Goal: Information Seeking & Learning: Learn about a topic

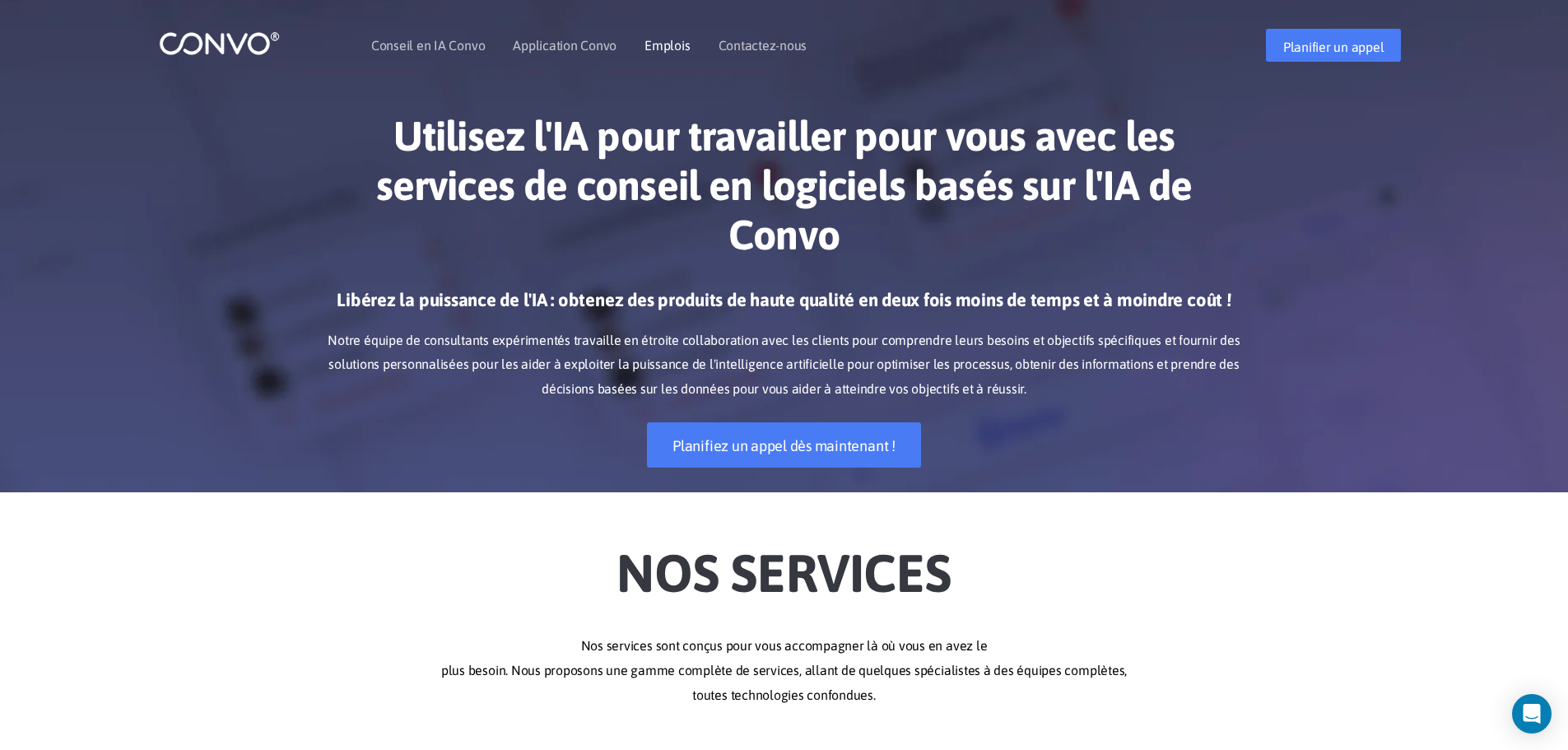
click at [660, 45] on font "Emplois" at bounding box center [667, 46] width 45 height 15
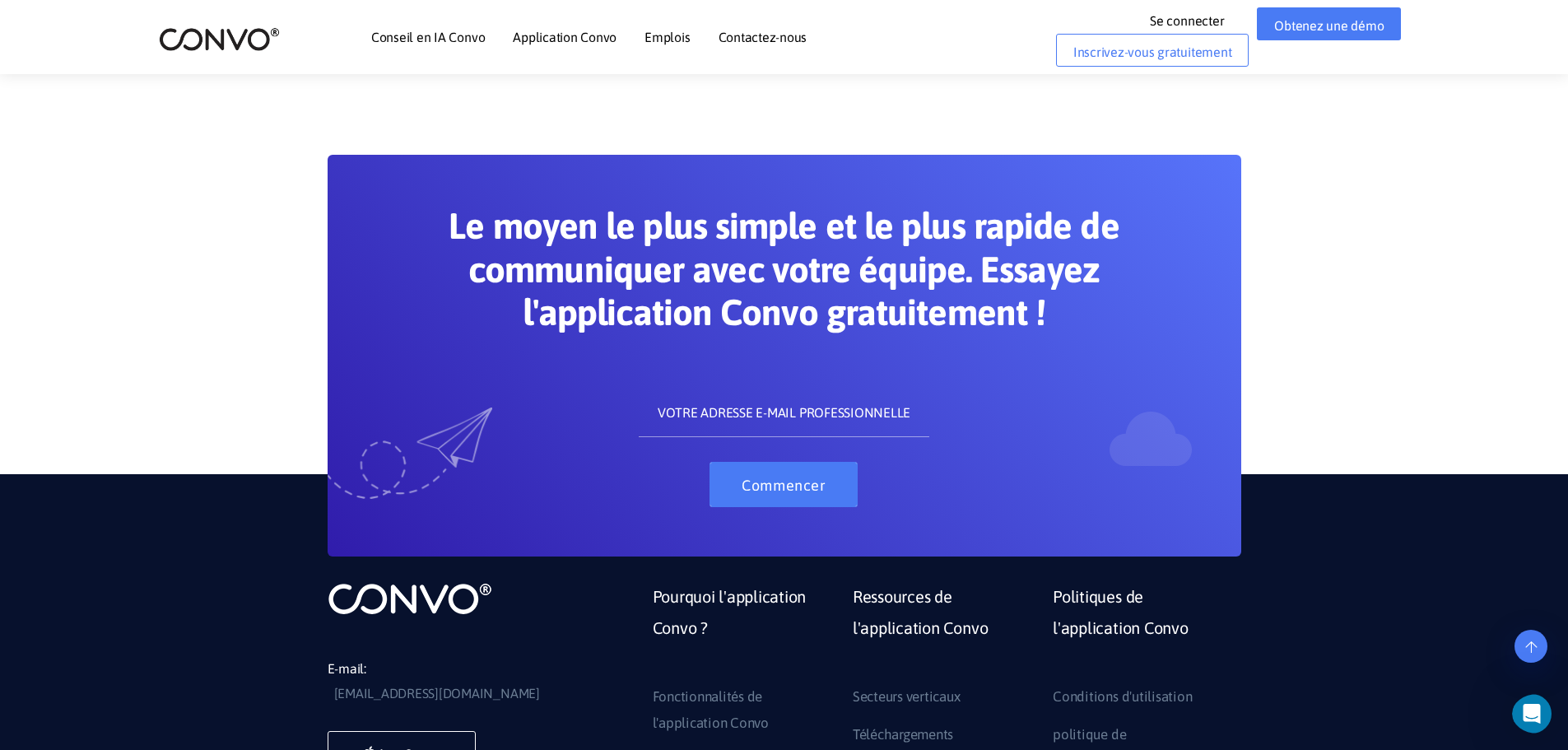
scroll to position [1153, 0]
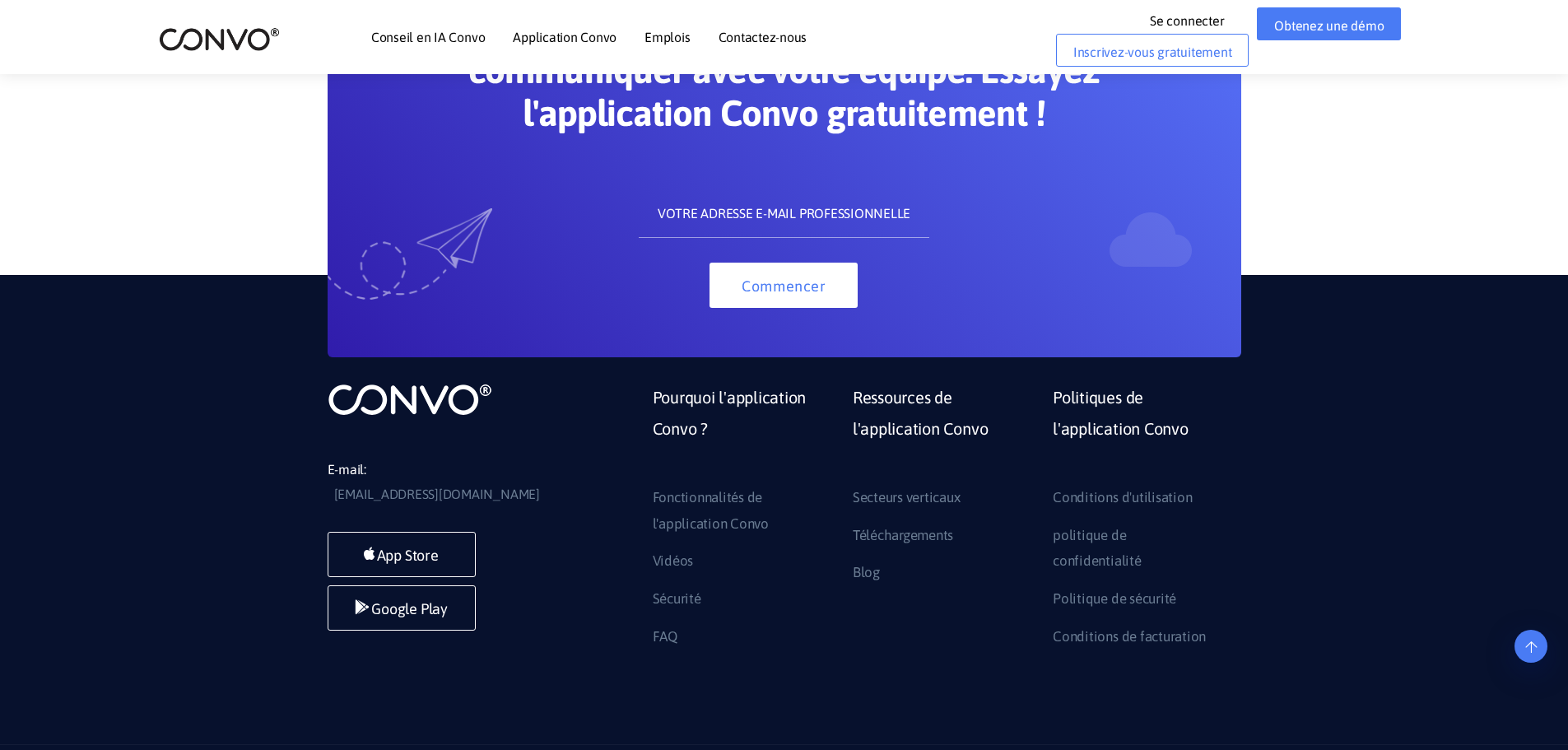
click at [1387, 133] on section "Le moyen le plus simple et le plus rapide de communiquer avec votre équipe. Ess…" at bounding box center [784, 107] width 1568 height 501
